Goal: Information Seeking & Learning: Learn about a topic

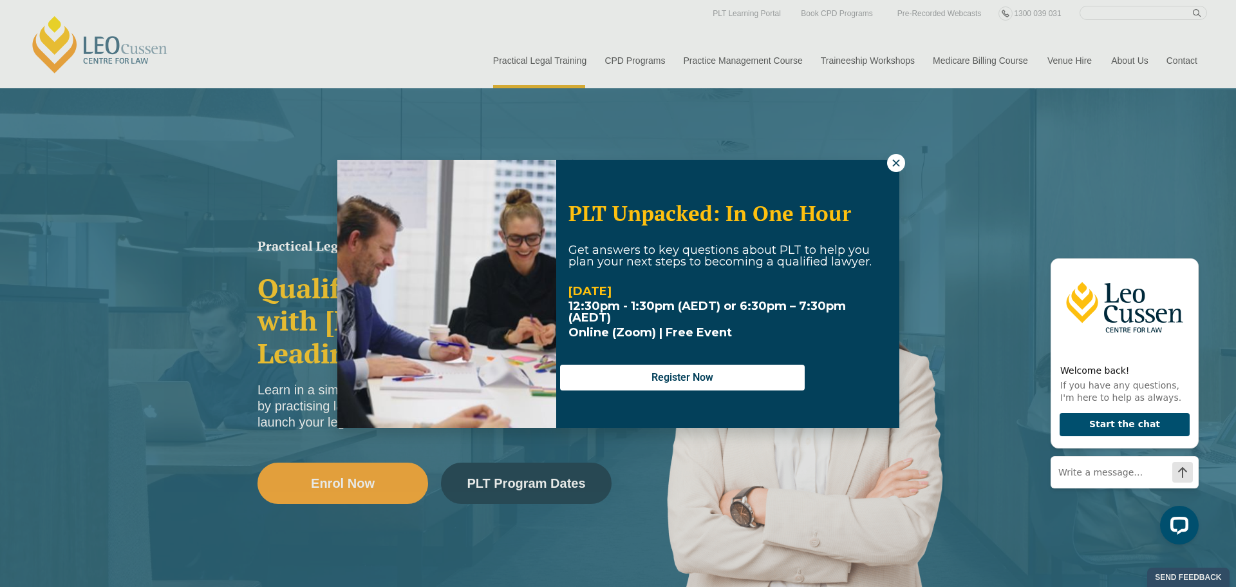
click at [892, 161] on icon at bounding box center [896, 163] width 12 height 12
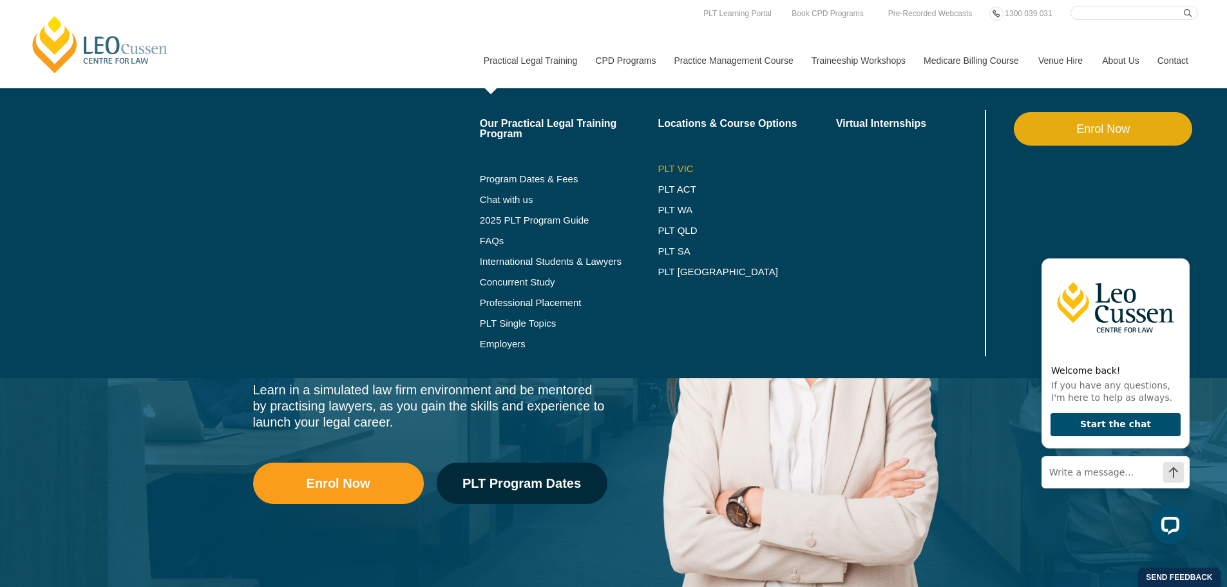
click at [679, 164] on link "PLT VIC" at bounding box center [746, 169] width 178 height 10
click at [686, 167] on link "PLT VIC" at bounding box center [746, 169] width 178 height 10
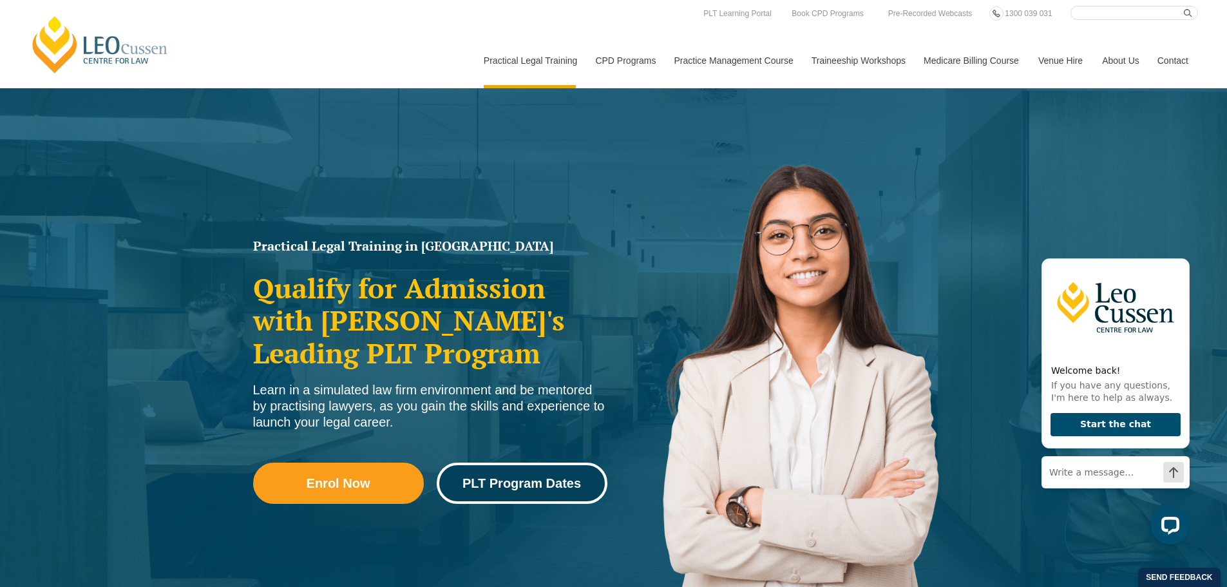
click at [522, 473] on link "PLT Program Dates" at bounding box center [522, 482] width 171 height 41
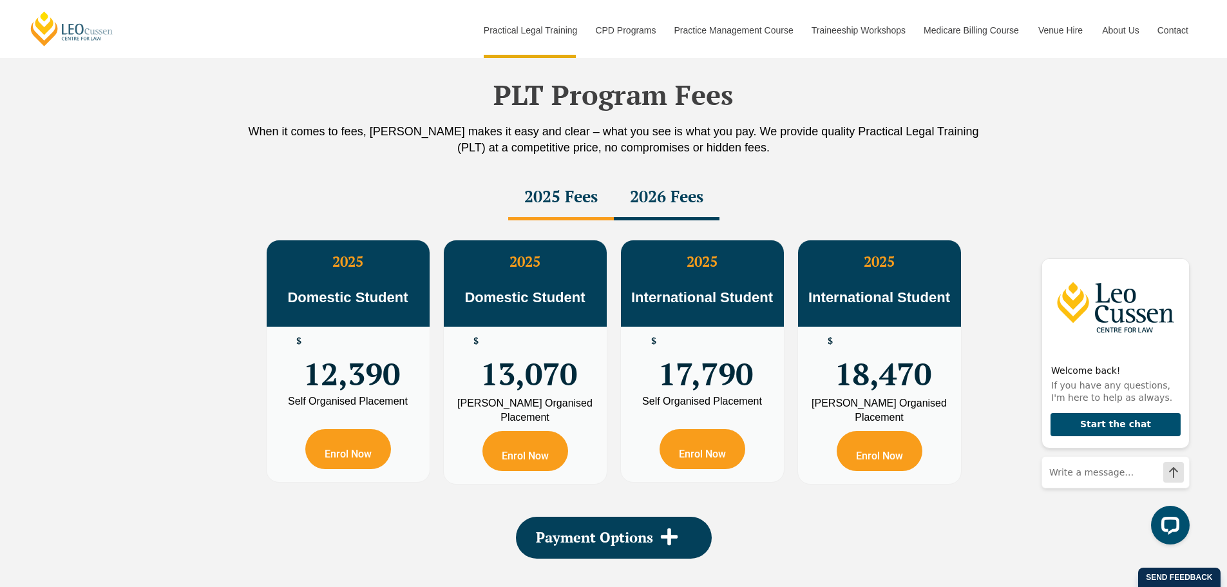
scroll to position [2260, 0]
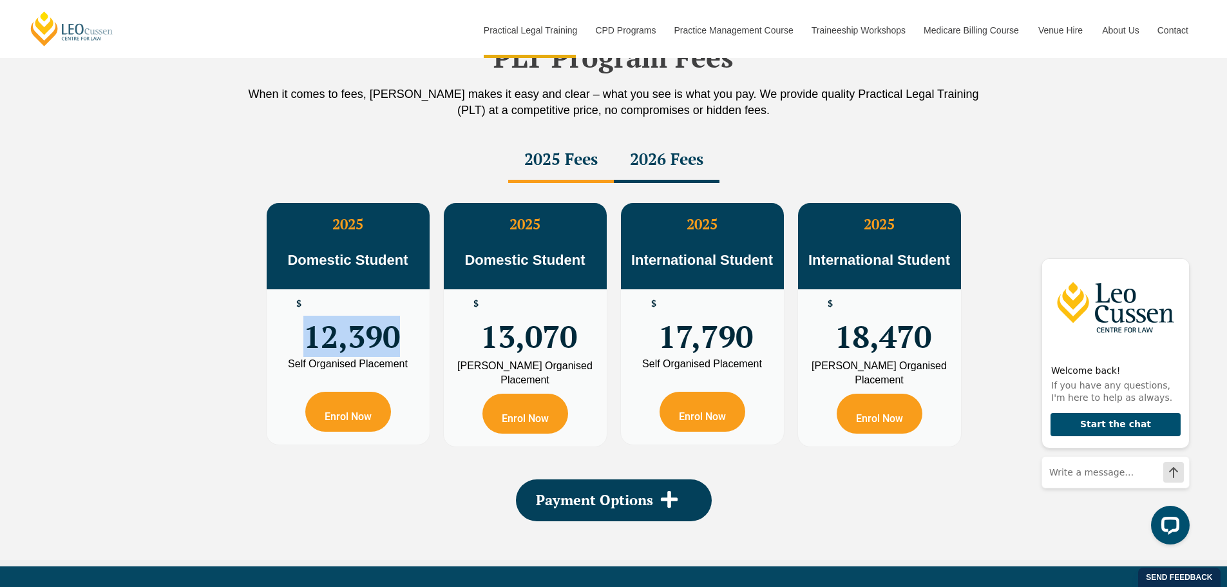
drag, startPoint x: 295, startPoint y: 339, endPoint x: 419, endPoint y: 346, distance: 124.5
click at [419, 346] on div "$ 12,390" at bounding box center [348, 324] width 163 height 70
click at [420, 339] on div "$ 12,390" at bounding box center [348, 324] width 163 height 70
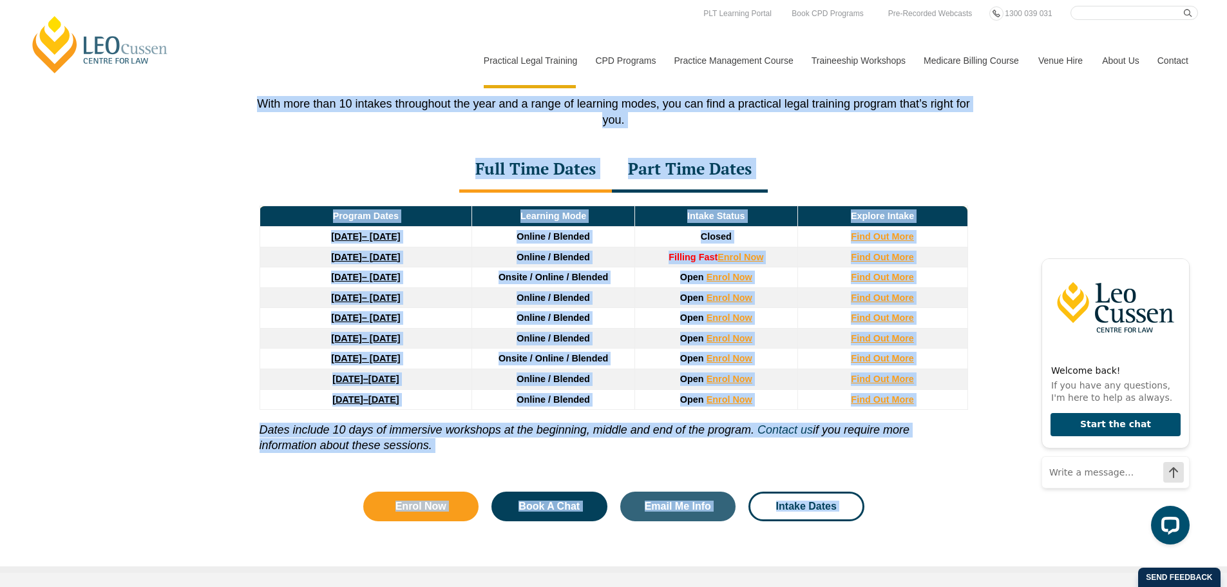
scroll to position [1583, 0]
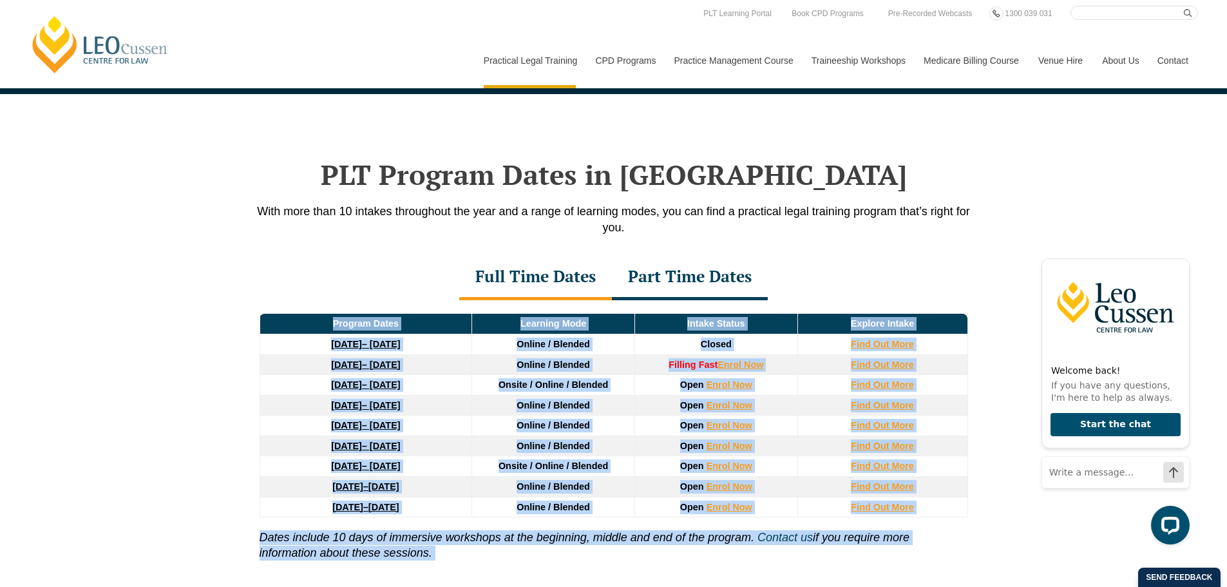
drag, startPoint x: 395, startPoint y: 332, endPoint x: 238, endPoint y: 388, distance: 167.0
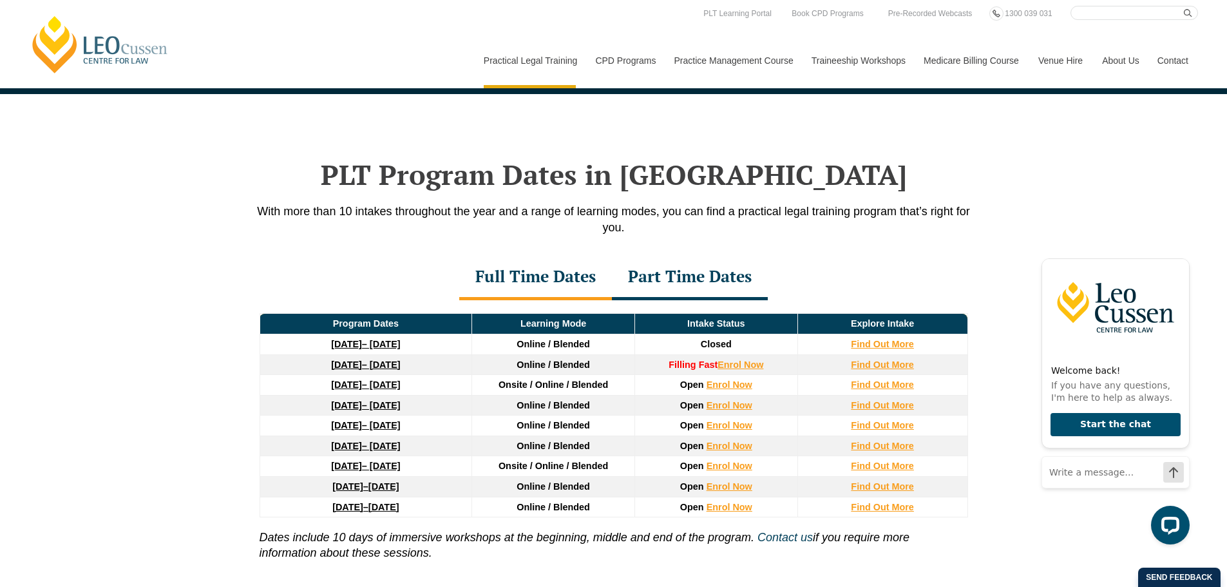
click at [386, 259] on div "Full Time Dates Part Time Dates" at bounding box center [614, 277] width 734 height 45
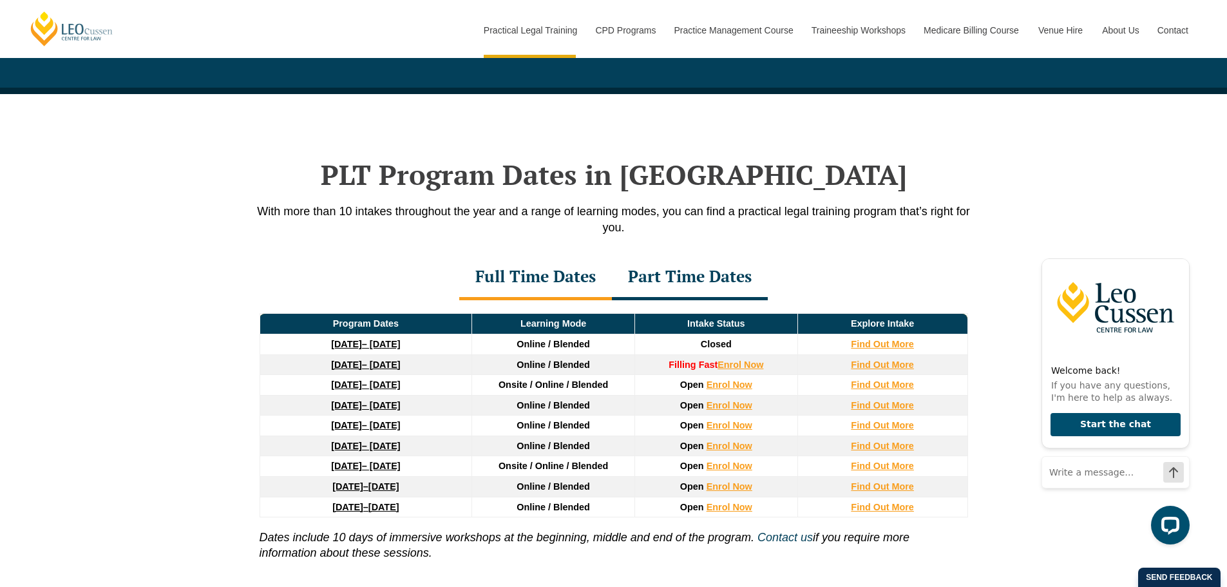
scroll to position [2162, 0]
